Goal: Information Seeking & Learning: Learn about a topic

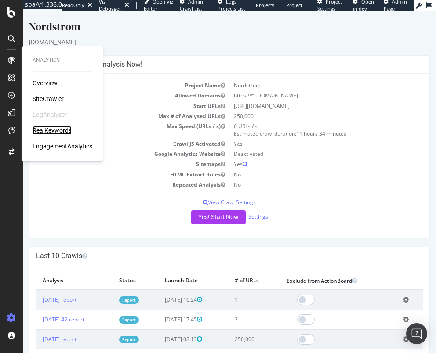
click at [59, 132] on div "RealKeywords" at bounding box center [52, 130] width 39 height 9
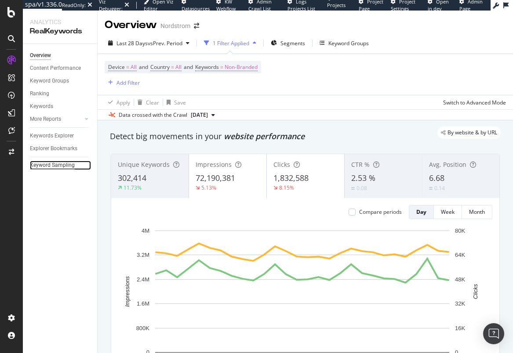
click at [53, 165] on div "Keyword Sampling" at bounding box center [52, 165] width 45 height 9
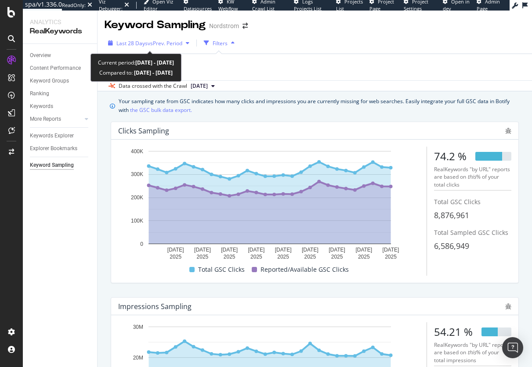
click at [150, 43] on span "vs Prev. Period" at bounding box center [165, 43] width 35 height 7
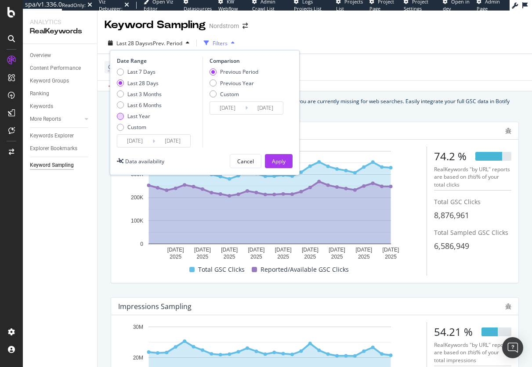
click at [146, 116] on div "Last Year" at bounding box center [138, 116] width 23 height 7
type input "2024/08/13"
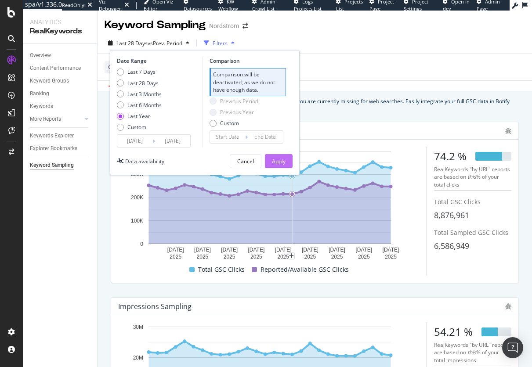
click at [279, 158] on div "Apply" at bounding box center [279, 161] width 14 height 7
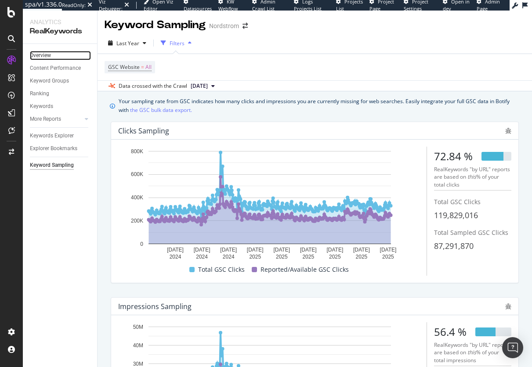
drag, startPoint x: 40, startPoint y: 53, endPoint x: 59, endPoint y: 57, distance: 19.3
click at [40, 53] on div "Overview" at bounding box center [40, 55] width 21 height 9
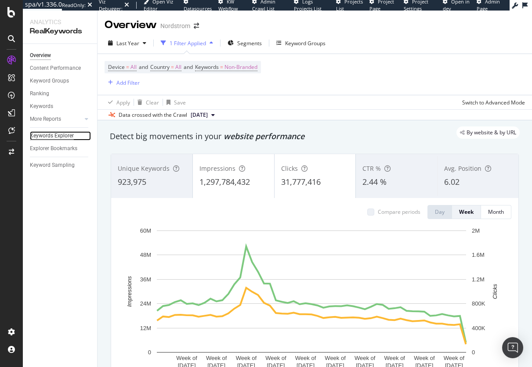
click at [54, 137] on div "Keywords Explorer" at bounding box center [52, 135] width 44 height 9
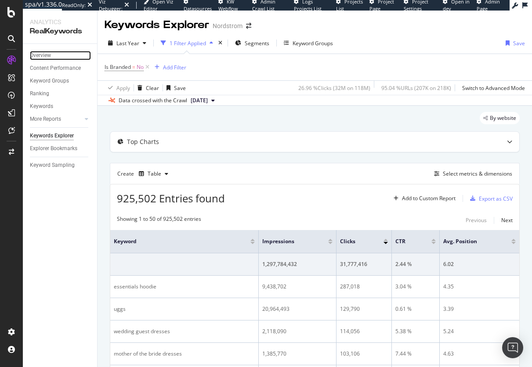
drag, startPoint x: 45, startPoint y: 55, endPoint x: 55, endPoint y: 2, distance: 54.1
click at [45, 55] on div "Overview" at bounding box center [40, 55] width 21 height 9
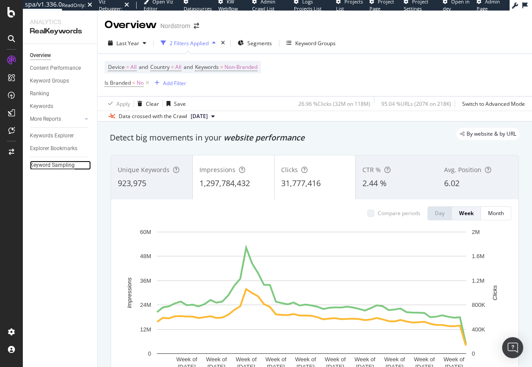
click at [55, 166] on div "Keyword Sampling" at bounding box center [52, 165] width 45 height 9
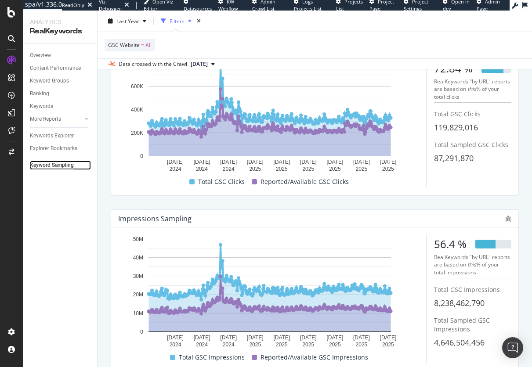
scroll to position [130, 0]
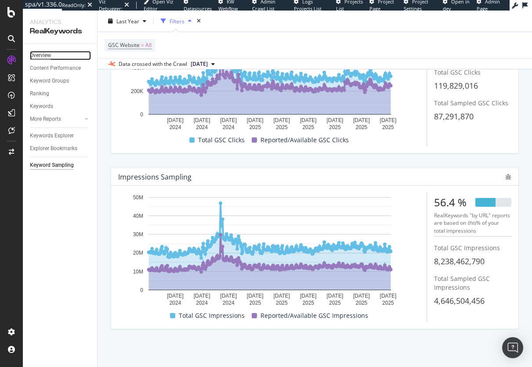
click at [37, 56] on div "Overview" at bounding box center [40, 55] width 21 height 9
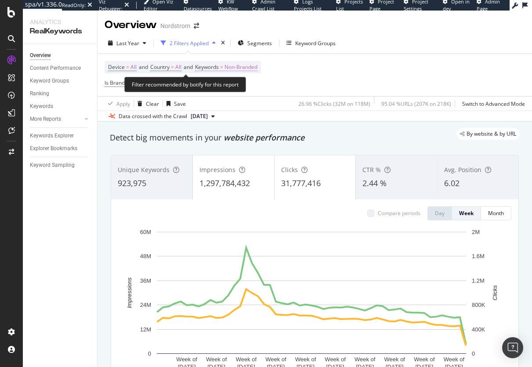
click at [241, 66] on span "Non-Branded" at bounding box center [241, 67] width 33 height 12
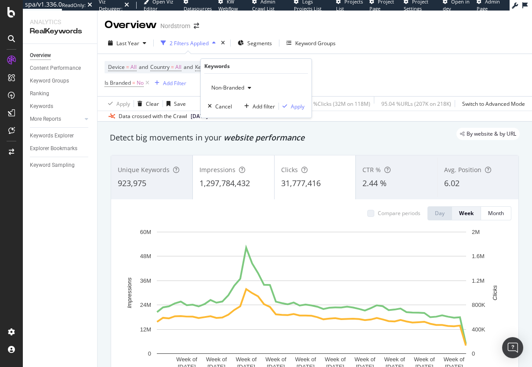
click at [236, 88] on span "Non-Branded" at bounding box center [226, 87] width 36 height 7
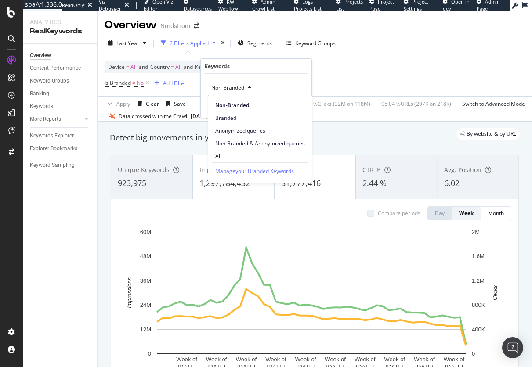
click at [232, 117] on span "Branded" at bounding box center [260, 118] width 90 height 8
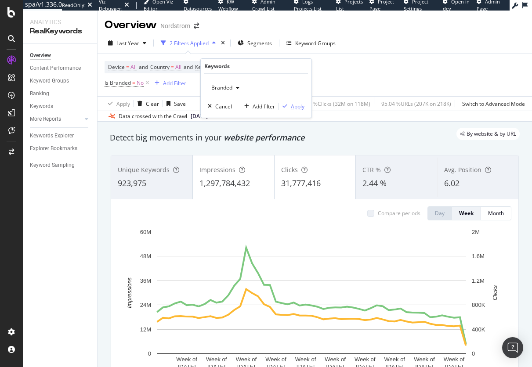
click at [298, 107] on div "Apply" at bounding box center [298, 106] width 14 height 7
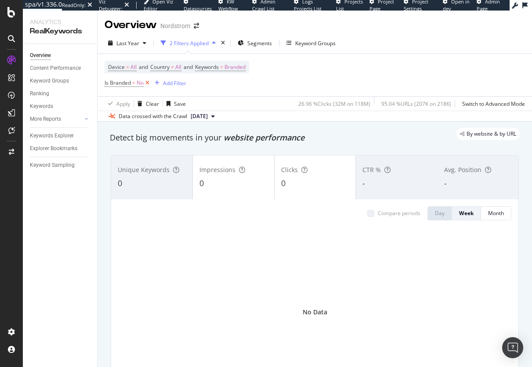
click at [149, 84] on icon at bounding box center [147, 83] width 7 height 9
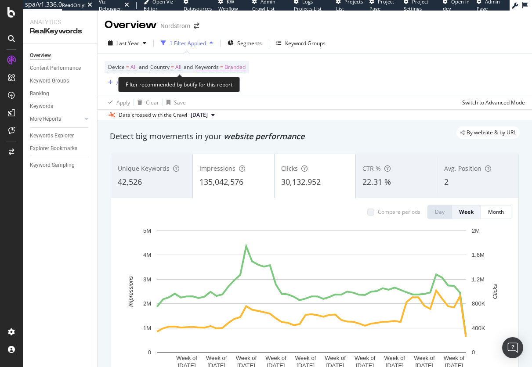
click at [233, 70] on span "Branded" at bounding box center [235, 67] width 21 height 12
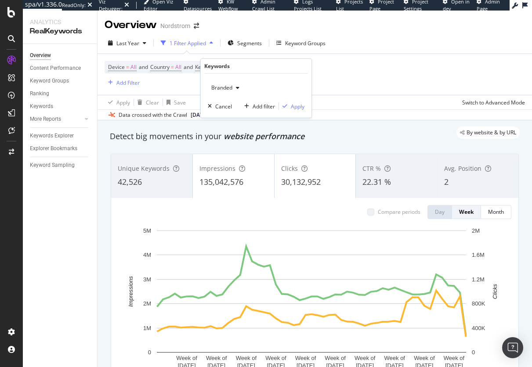
click at [236, 87] on div "button" at bounding box center [238, 87] width 11 height 5
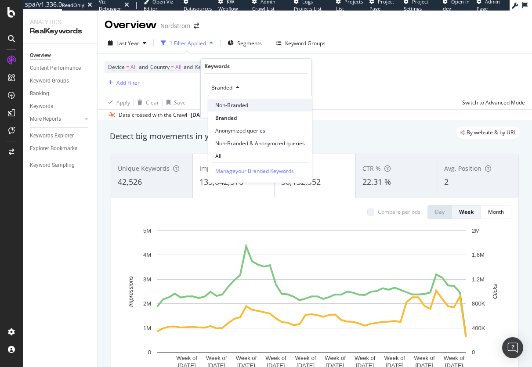
click at [236, 104] on span "Non-Branded" at bounding box center [260, 106] width 90 height 8
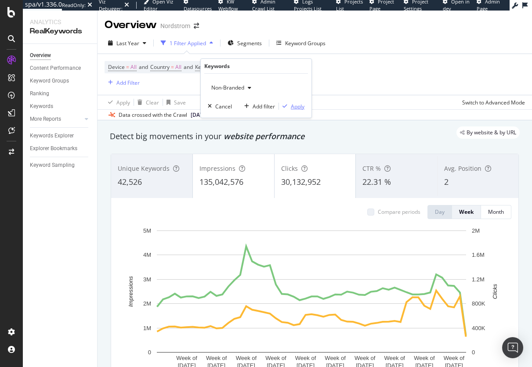
click at [294, 108] on div "Apply" at bounding box center [298, 106] width 14 height 7
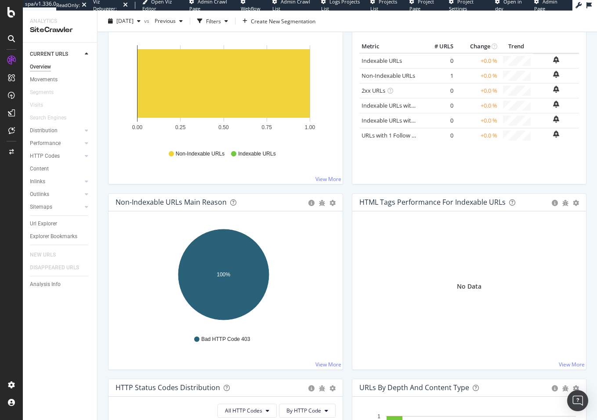
scroll to position [44, 0]
